Goal: Task Accomplishment & Management: Use online tool/utility

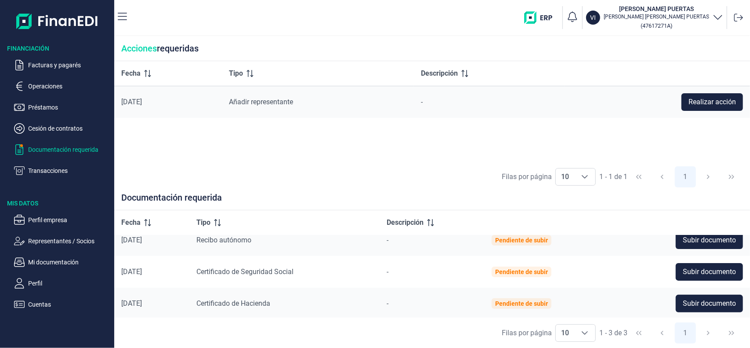
scroll to position [12, 0]
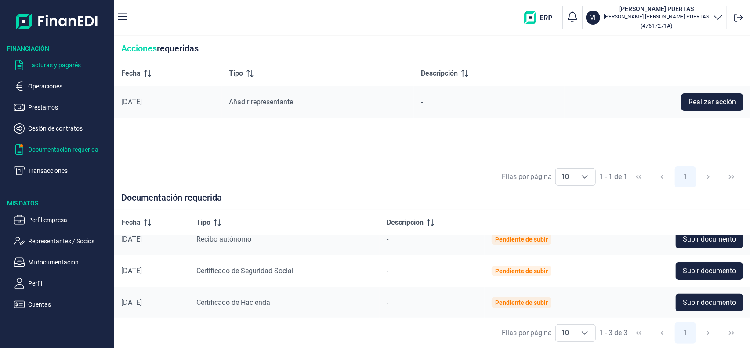
click at [58, 65] on p "Facturas y pagarés" at bounding box center [69, 65] width 83 height 11
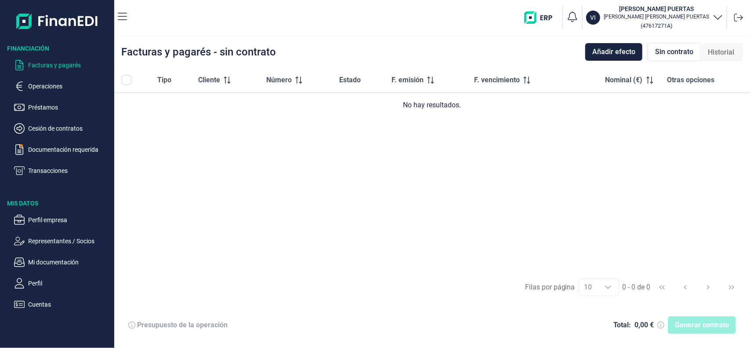
click at [51, 27] on img at bounding box center [57, 21] width 82 height 28
click at [47, 70] on p "Facturas y pagarés" at bounding box center [69, 65] width 83 height 11
click at [26, 20] on img at bounding box center [57, 21] width 82 height 28
click at [34, 50] on h3 "Financiación" at bounding box center [57, 48] width 114 height 9
click at [44, 21] on img at bounding box center [57, 21] width 82 height 28
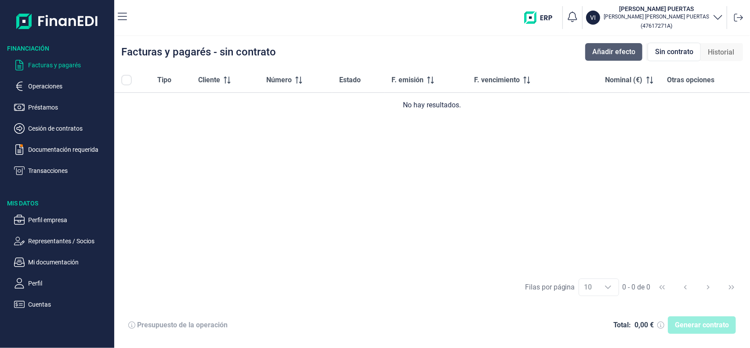
click at [597, 58] on button "Añadir efecto" at bounding box center [614, 52] width 57 height 18
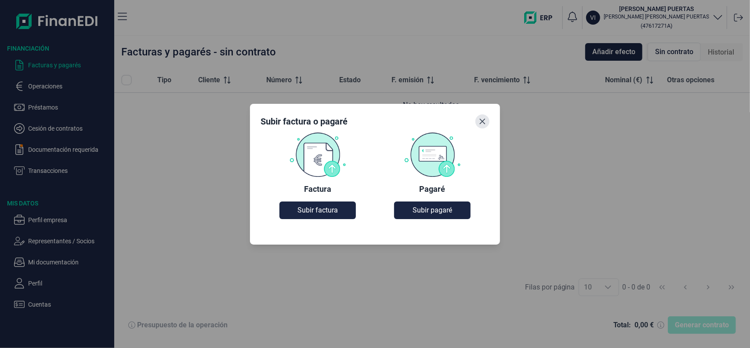
click at [485, 124] on icon "Close" at bounding box center [482, 121] width 7 height 7
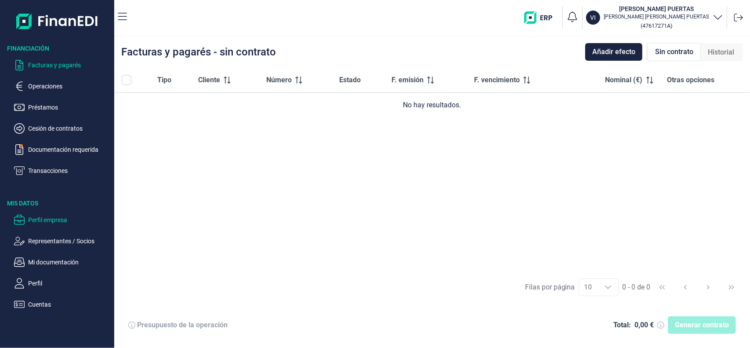
click at [45, 219] on p "Perfil empresa" at bounding box center [69, 220] width 83 height 11
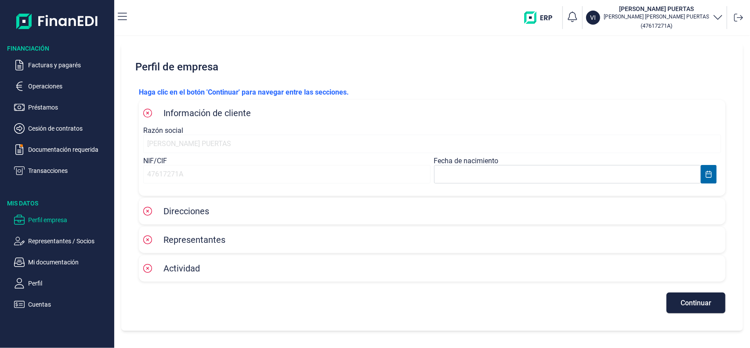
click at [33, 22] on img at bounding box center [57, 21] width 82 height 28
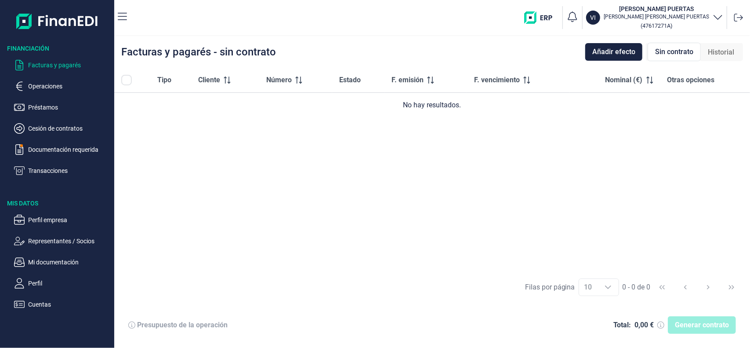
click at [647, 8] on h3 "[PERSON_NAME] PUERTAS" at bounding box center [657, 8] width 106 height 9
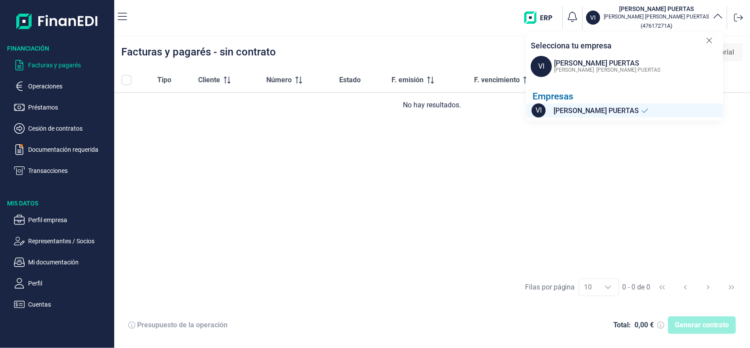
click at [647, 8] on h3 "[PERSON_NAME] PUERTAS" at bounding box center [657, 8] width 106 height 9
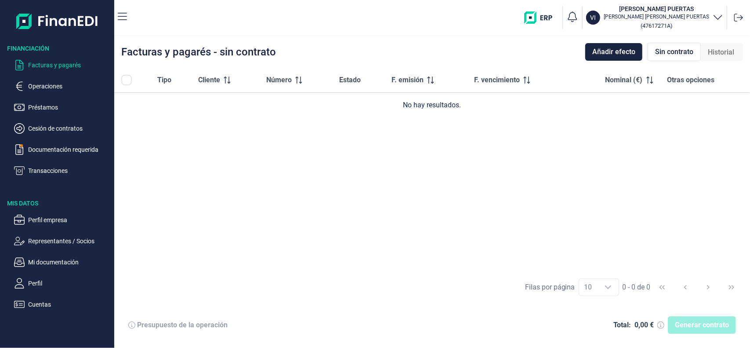
click at [647, 8] on h3 "[PERSON_NAME] PUERTAS" at bounding box center [657, 8] width 106 height 9
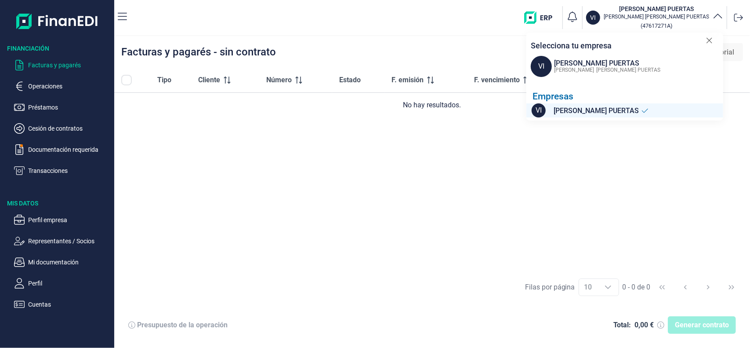
click at [647, 8] on h3 "[PERSON_NAME] PUERTAS" at bounding box center [657, 8] width 106 height 9
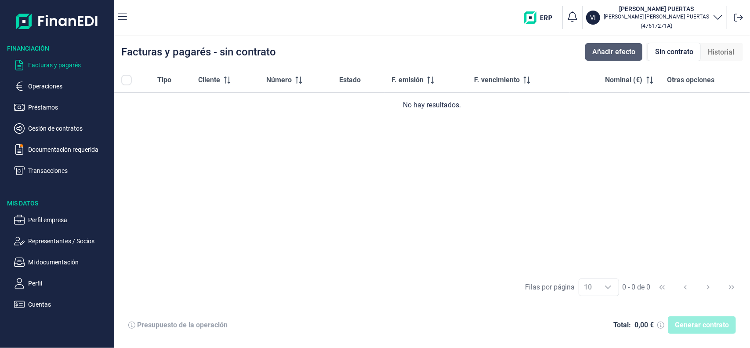
click at [628, 53] on span "Añadir efecto" at bounding box center [614, 52] width 43 height 11
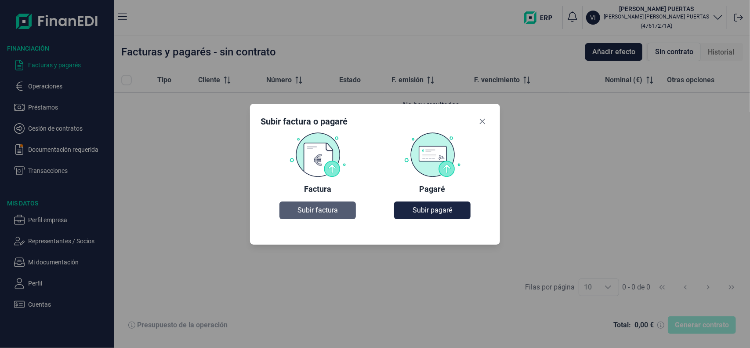
click at [346, 215] on button "Subir factura" at bounding box center [318, 210] width 76 height 18
